Goal: Navigation & Orientation: Find specific page/section

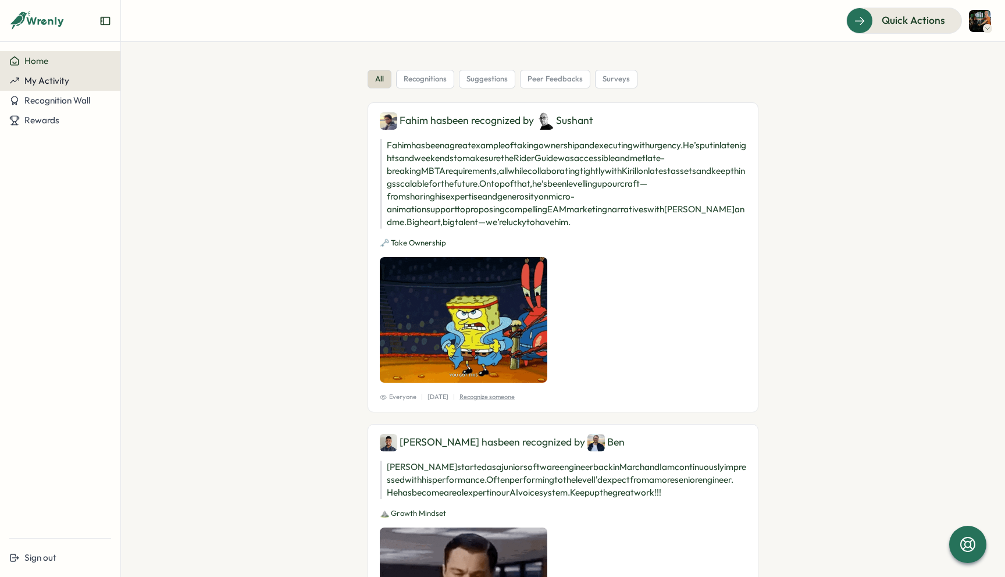
click at [48, 79] on span "My Activity" at bounding box center [46, 80] width 45 height 11
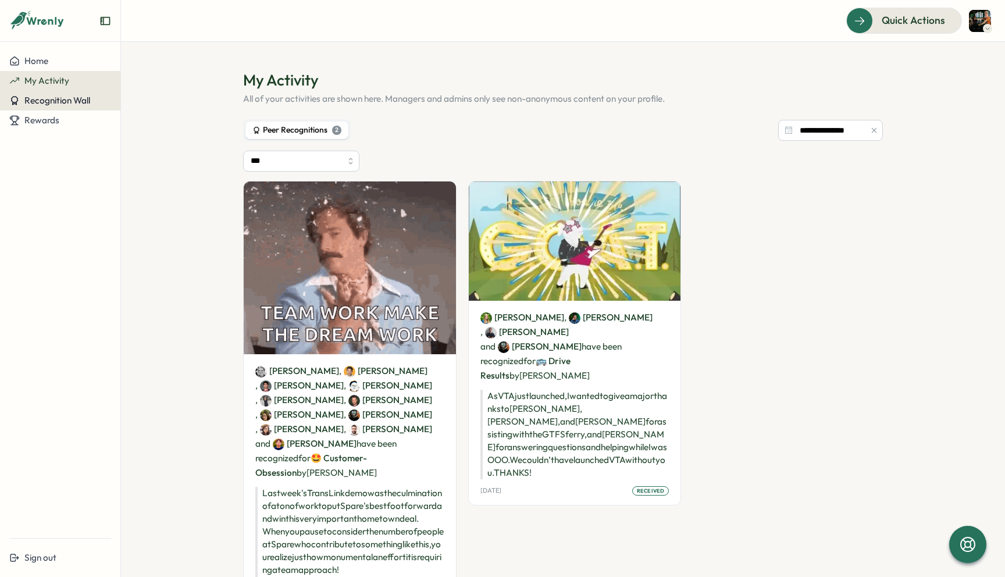
click at [56, 100] on span "Recognition Wall" at bounding box center [57, 100] width 66 height 11
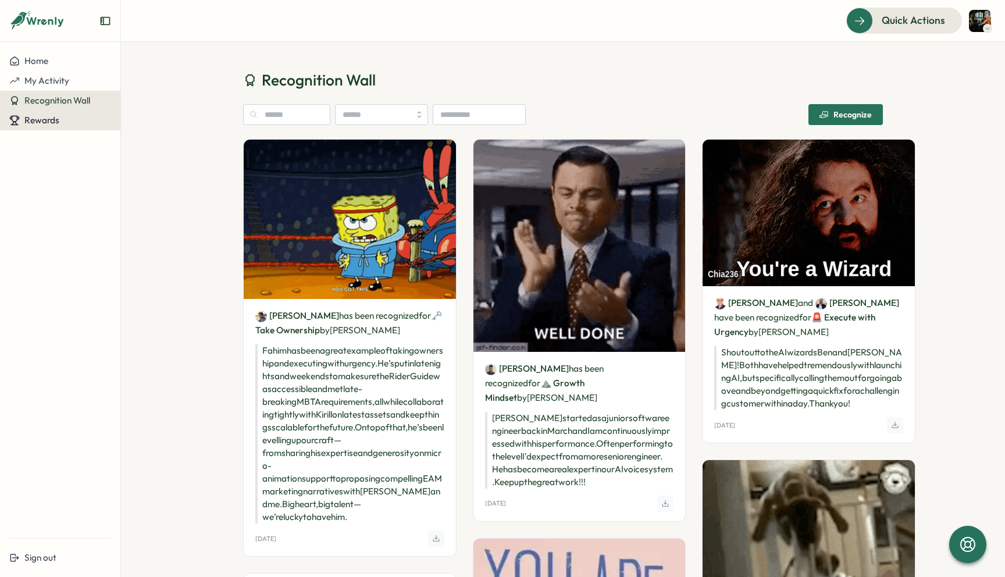
click at [51, 116] on span "Rewards" at bounding box center [41, 120] width 35 height 11
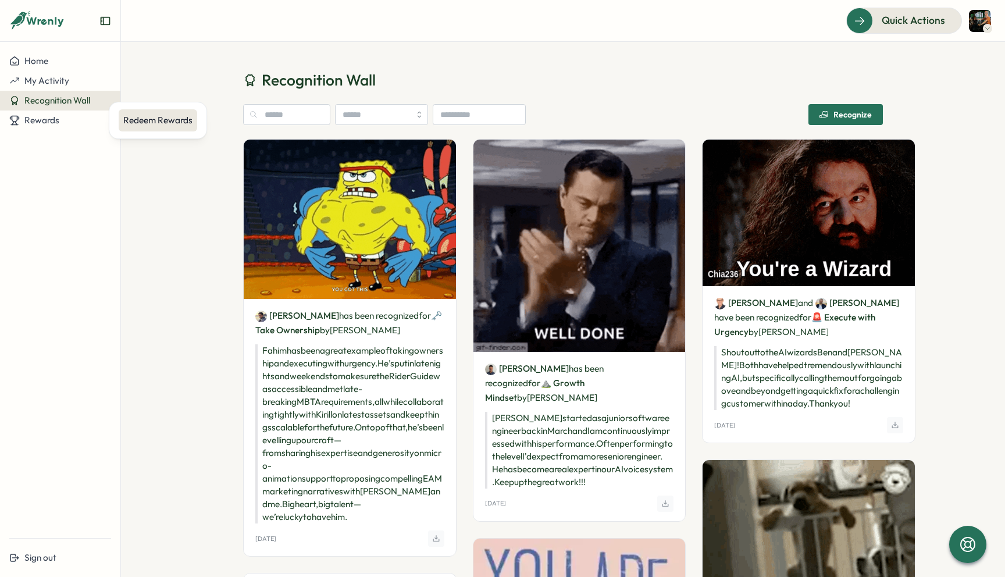
click at [136, 120] on div "Redeem Rewards" at bounding box center [157, 120] width 69 height 13
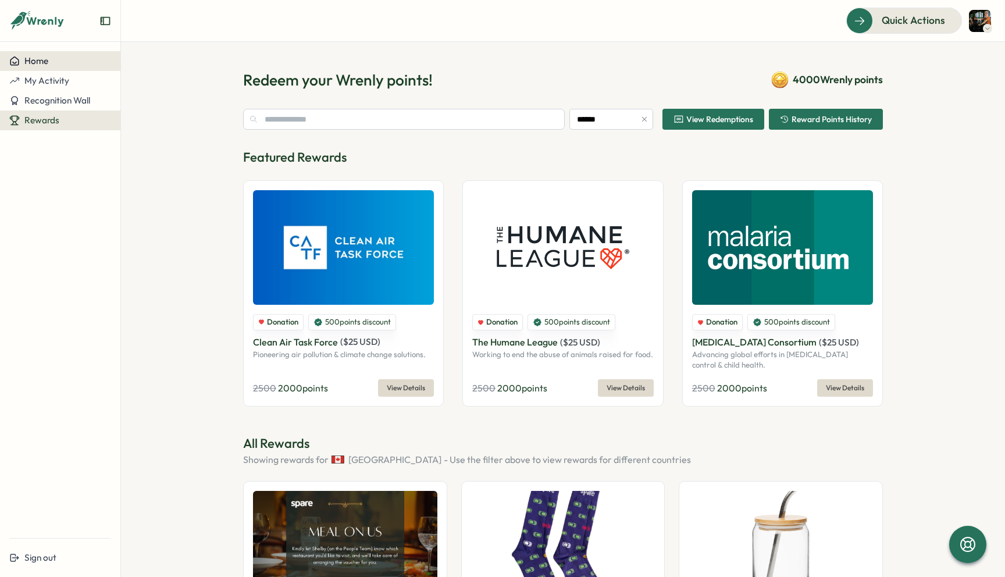
click at [51, 60] on div "Home" at bounding box center [60, 61] width 102 height 10
